Goal: Task Accomplishment & Management: Manage account settings

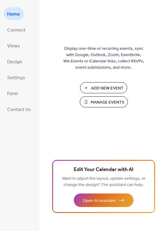
click at [104, 102] on span "Manage Events" at bounding box center [108, 102] width 34 height 6
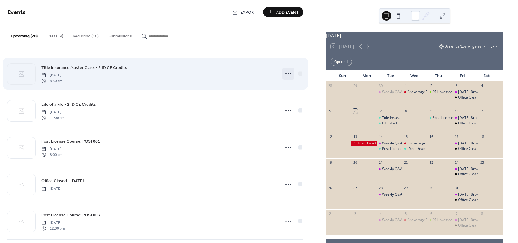
click at [286, 74] on icon at bounding box center [289, 74] width 10 height 10
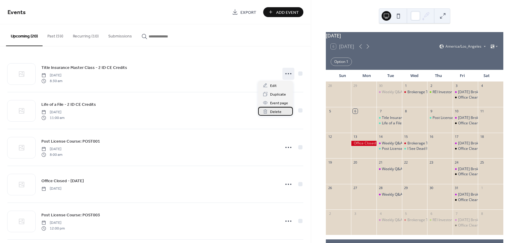
click at [276, 112] on span "Delete" at bounding box center [275, 112] width 11 height 6
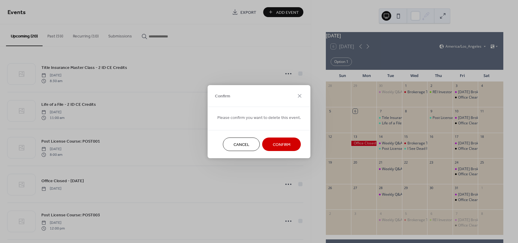
click at [281, 146] on span "Confirm" at bounding box center [282, 145] width 18 height 6
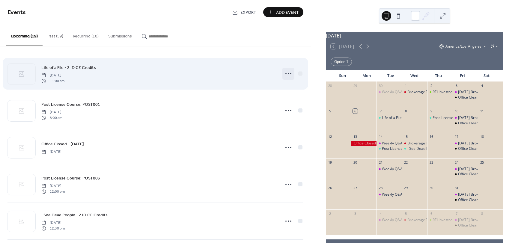
click at [287, 72] on icon at bounding box center [289, 74] width 10 height 10
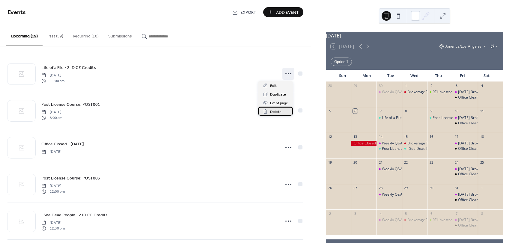
click at [271, 115] on span "Delete" at bounding box center [275, 112] width 11 height 6
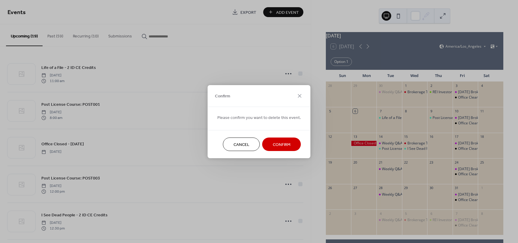
click at [273, 142] on span "Confirm" at bounding box center [282, 145] width 18 height 6
